Goal: Information Seeking & Learning: Learn about a topic

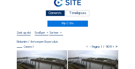
scroll to position [7, 0]
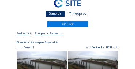
click at [59, 15] on div "Camera's" at bounding box center [54, 14] width 19 height 6
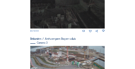
scroll to position [224, 0]
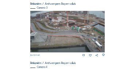
click at [64, 24] on img at bounding box center [67, 32] width 75 height 42
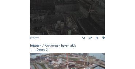
scroll to position [249, 0]
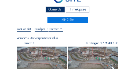
scroll to position [29, 0]
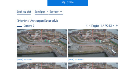
click at [44, 35] on img at bounding box center [42, 43] width 50 height 28
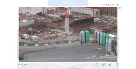
drag, startPoint x: 119, startPoint y: 9, endPoint x: 120, endPoint y: 5, distance: 3.8
click at [119, 8] on icon at bounding box center [120, 8] width 3 height 3
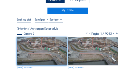
scroll to position [7, 0]
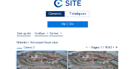
click at [55, 13] on div "Camera's" at bounding box center [54, 14] width 19 height 6
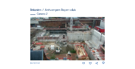
scroll to position [80, 0]
